Goal: Information Seeking & Learning: Understand process/instructions

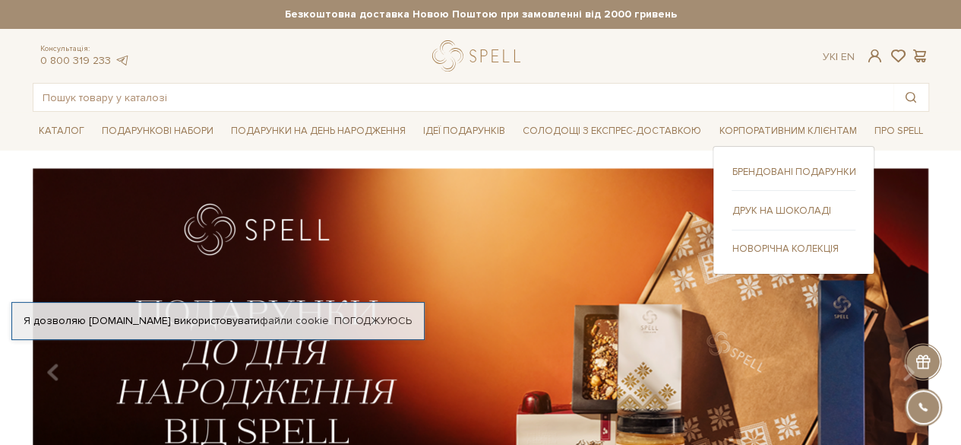
click at [760, 252] on link "Новорічна колекція" at bounding box center [794, 249] width 124 height 14
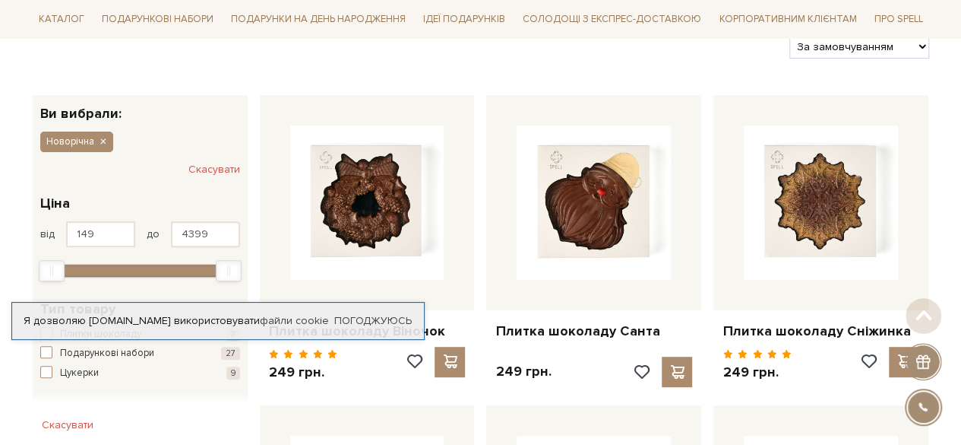
scroll to position [204, 0]
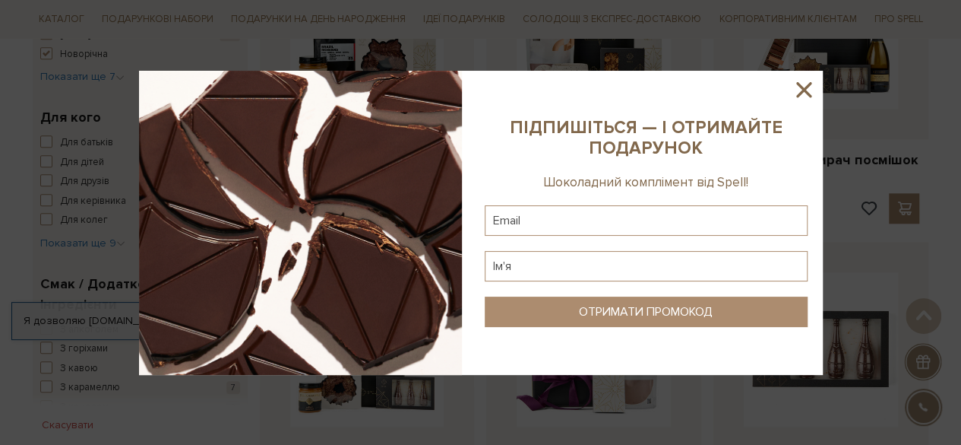
scroll to position [702, 0]
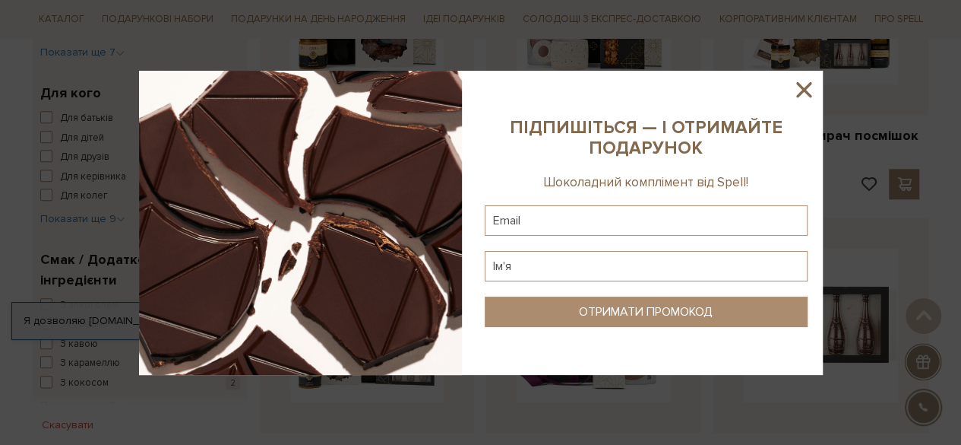
click at [800, 89] on icon at bounding box center [804, 90] width 26 height 26
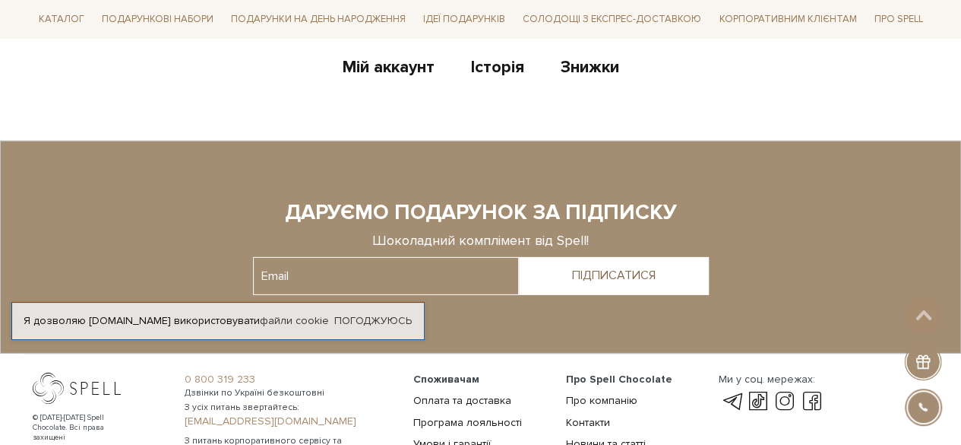
scroll to position [2263, 0]
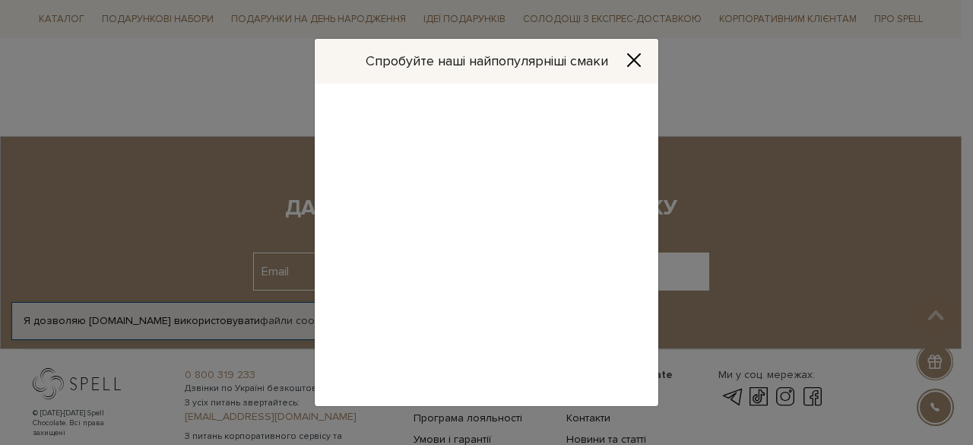
drag, startPoint x: 968, startPoint y: 369, endPoint x: 971, endPoint y: 384, distance: 15.5
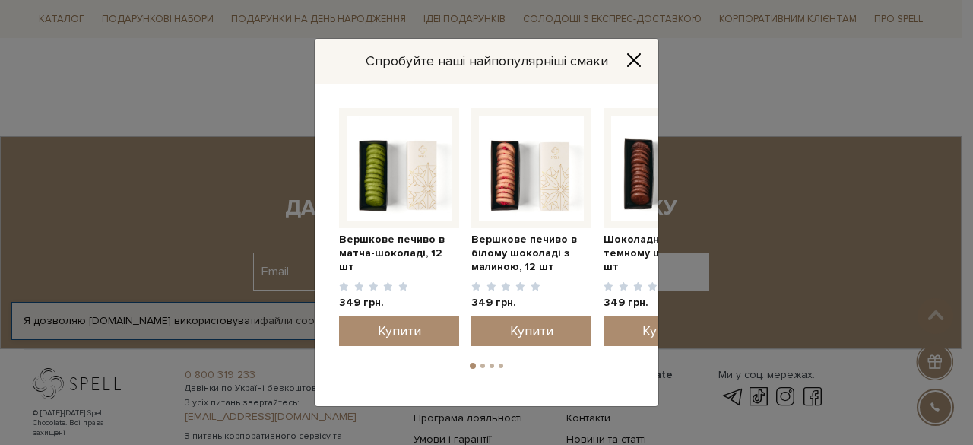
click at [629, 59] on icon "Close" at bounding box center [633, 59] width 15 height 15
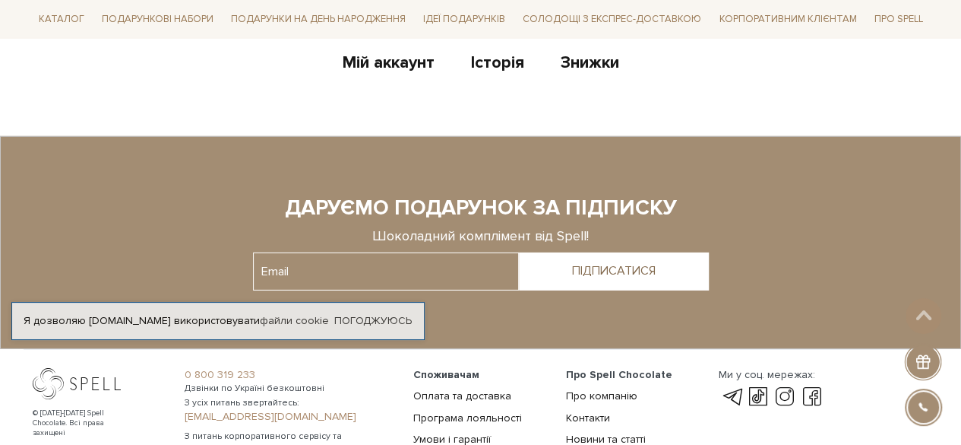
scroll to position [2426, 0]
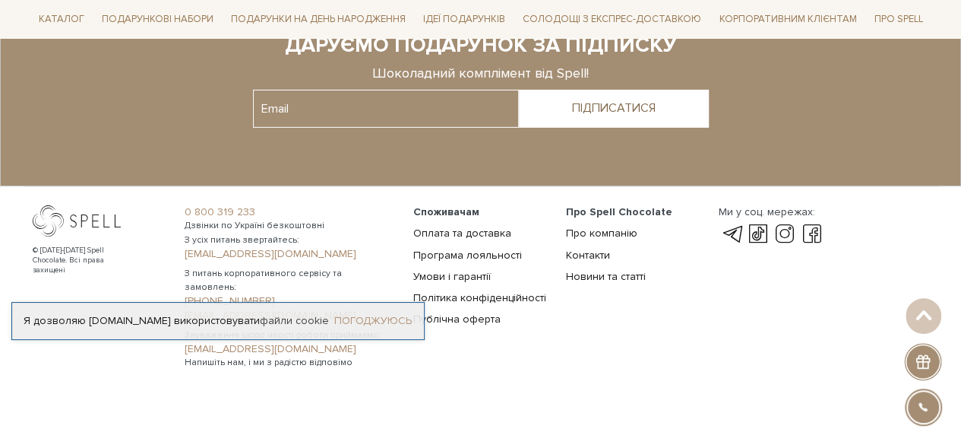
click at [378, 321] on link "Погоджуюсь" at bounding box center [373, 321] width 78 height 14
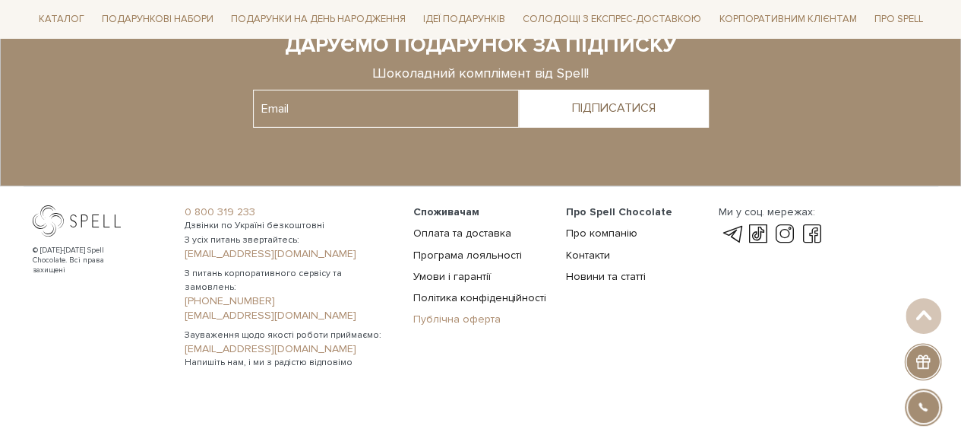
click at [454, 312] on link "Публічна оферта" at bounding box center [456, 318] width 87 height 13
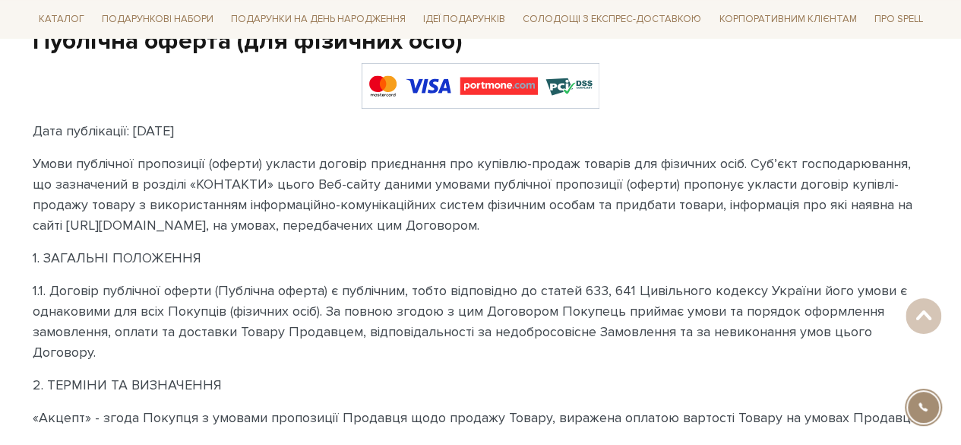
scroll to position [157, 0]
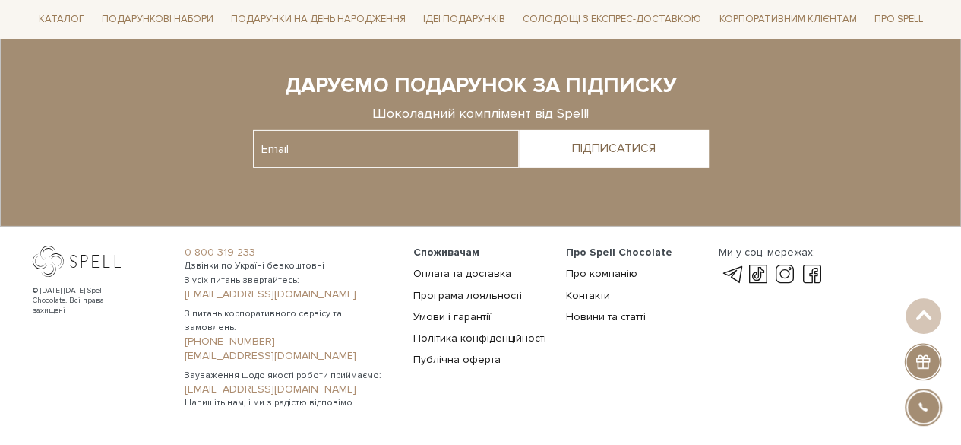
scroll to position [2389, 0]
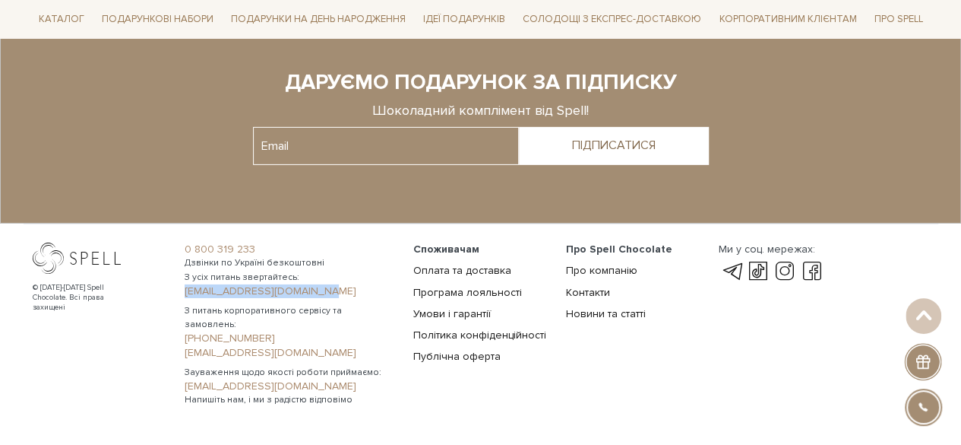
drag, startPoint x: 177, startPoint y: 288, endPoint x: 318, endPoint y: 288, distance: 140.6
click at [318, 288] on div "0 800 319 233 Дзвінки по Україні безкоштовні З усіх питань звертайтесь: office@…" at bounding box center [290, 324] width 229 height 164
copy link "[EMAIL_ADDRESS][DOMAIN_NAME]"
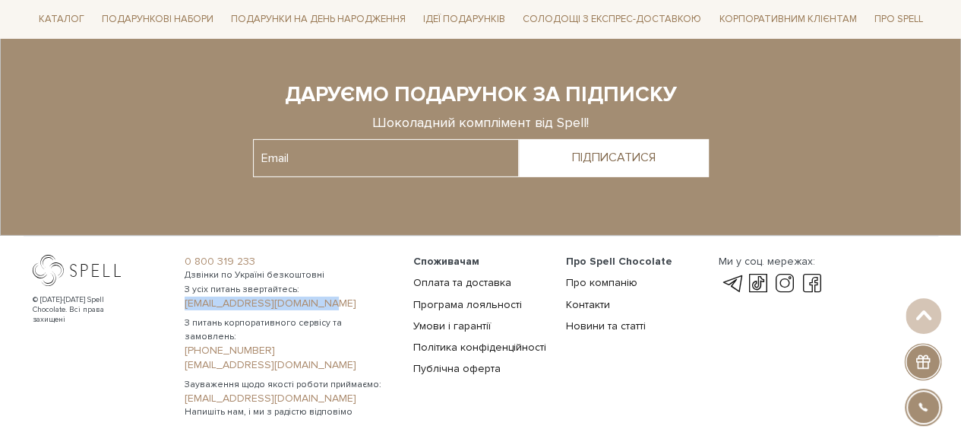
scroll to position [2373, 0]
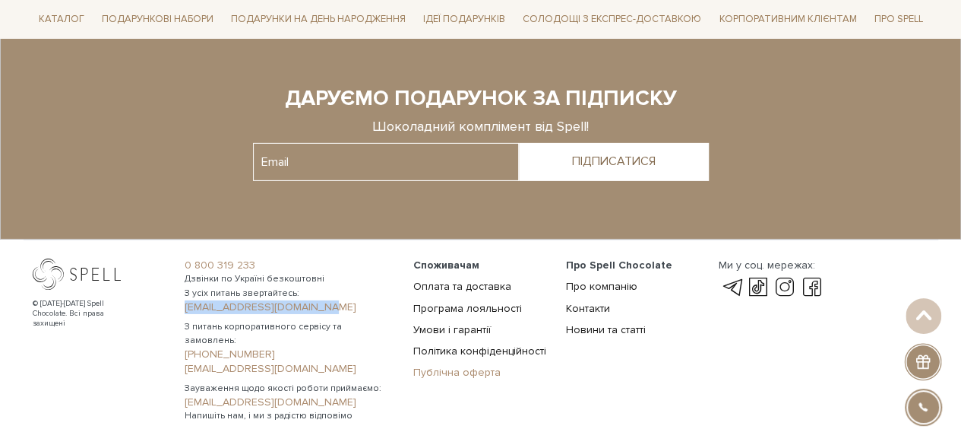
click at [461, 372] on link "Публічна оферта" at bounding box center [456, 372] width 87 height 13
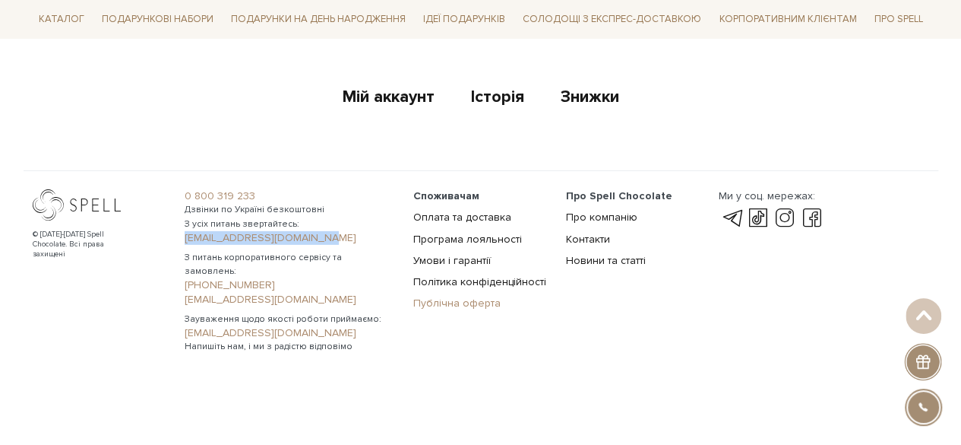
scroll to position [2213, 0]
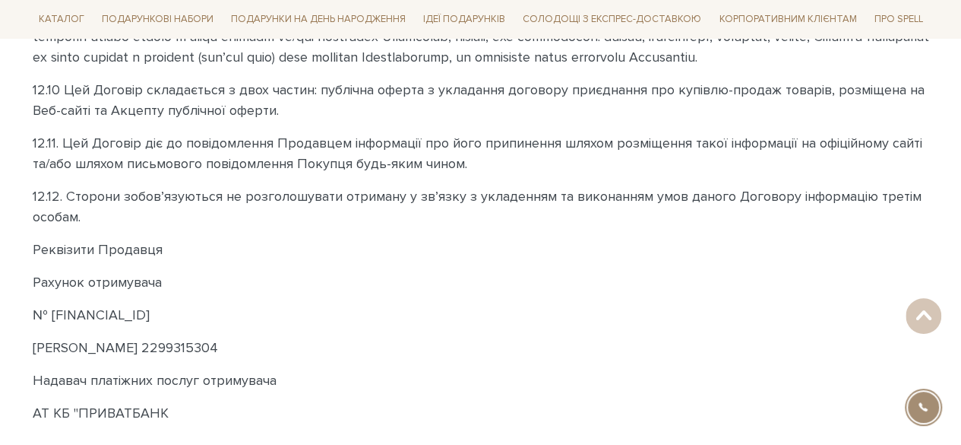
scroll to position [4405, 0]
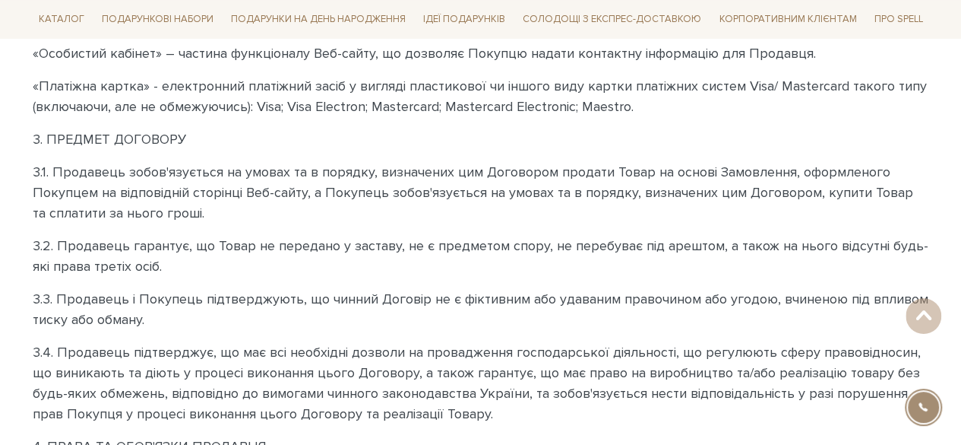
drag, startPoint x: 969, startPoint y: 34, endPoint x: 972, endPoint y: 93, distance: 59.4
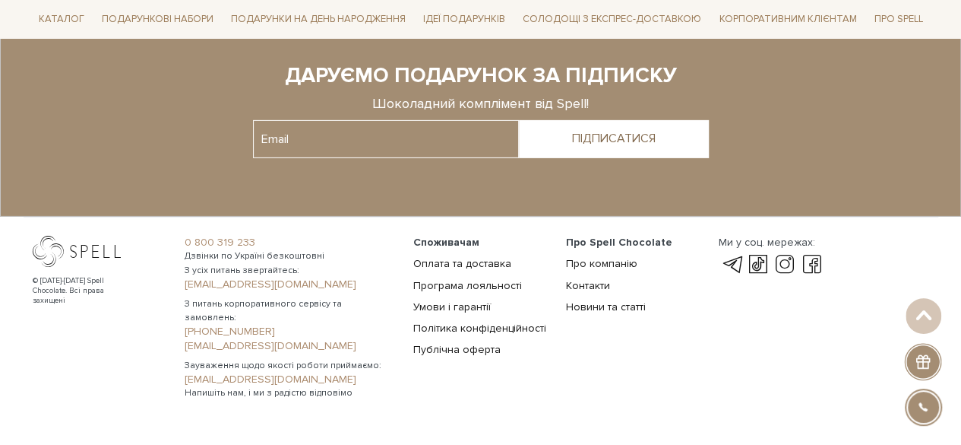
scroll to position [2399, 0]
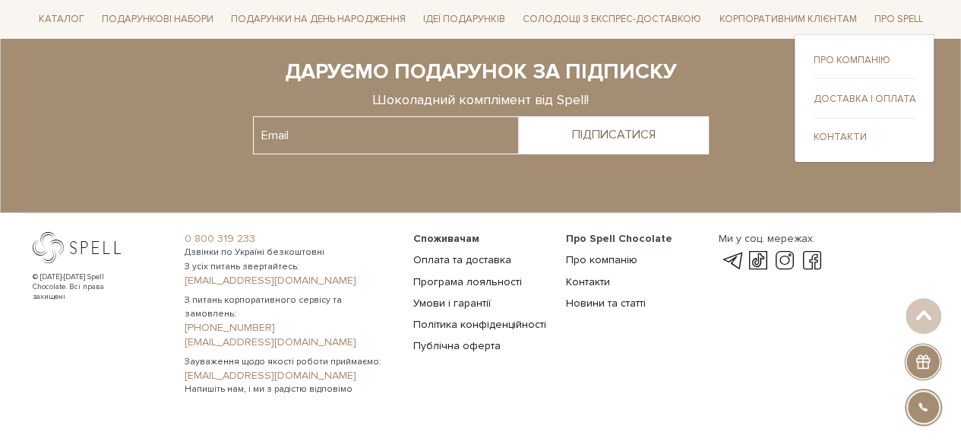
click at [847, 66] on link "Про компанію" at bounding box center [864, 60] width 103 height 14
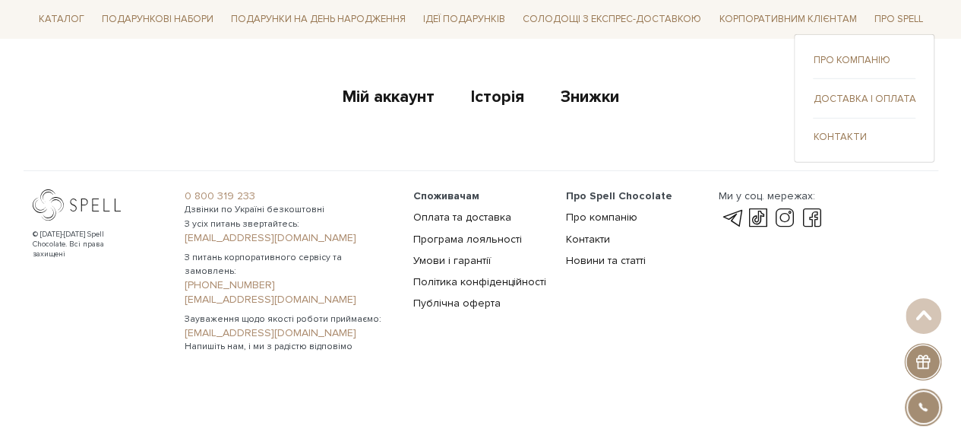
scroll to position [2187, 0]
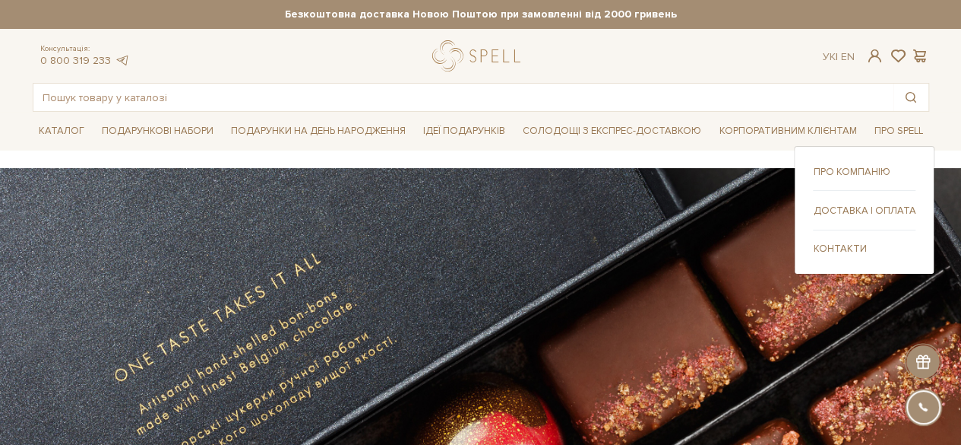
click at [825, 248] on link "Контакти" at bounding box center [864, 249] width 103 height 14
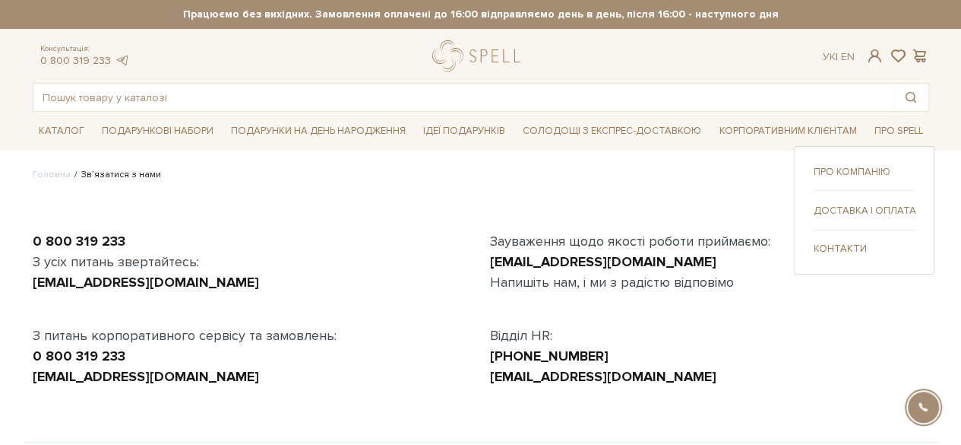
click at [857, 165] on link "Про компанію" at bounding box center [864, 172] width 103 height 14
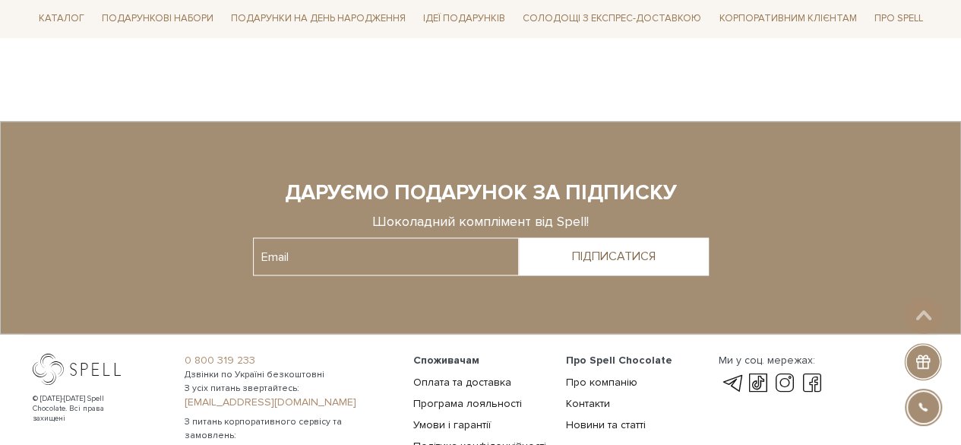
scroll to position [1368, 0]
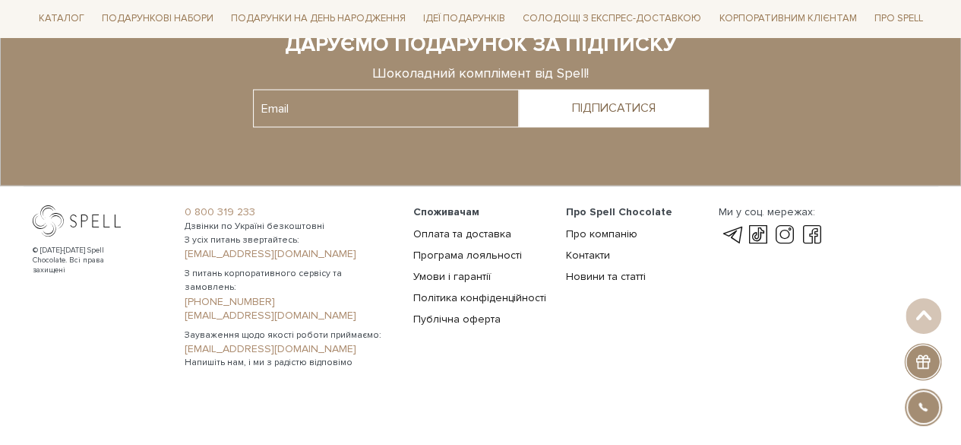
click at [442, 312] on li "Публічна оферта" at bounding box center [480, 319] width 135 height 14
click at [450, 318] on link "Публічна оферта" at bounding box center [456, 318] width 87 height 13
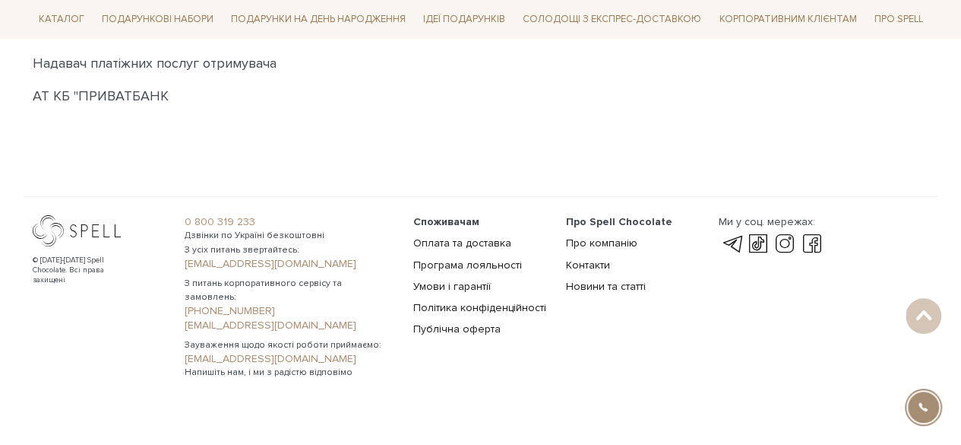
scroll to position [4721, 0]
